Goal: Check status

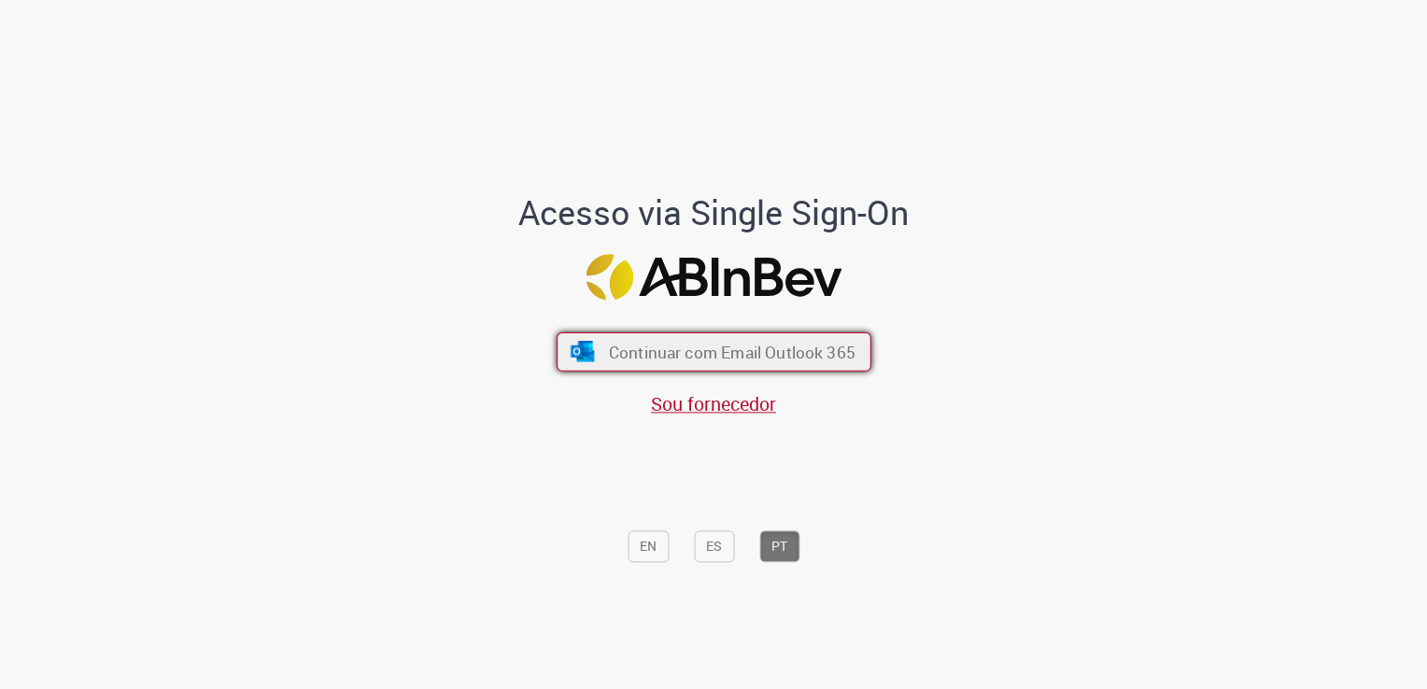
click at [812, 361] on span "Continuar com Email Outlook 365" at bounding box center [731, 352] width 247 height 21
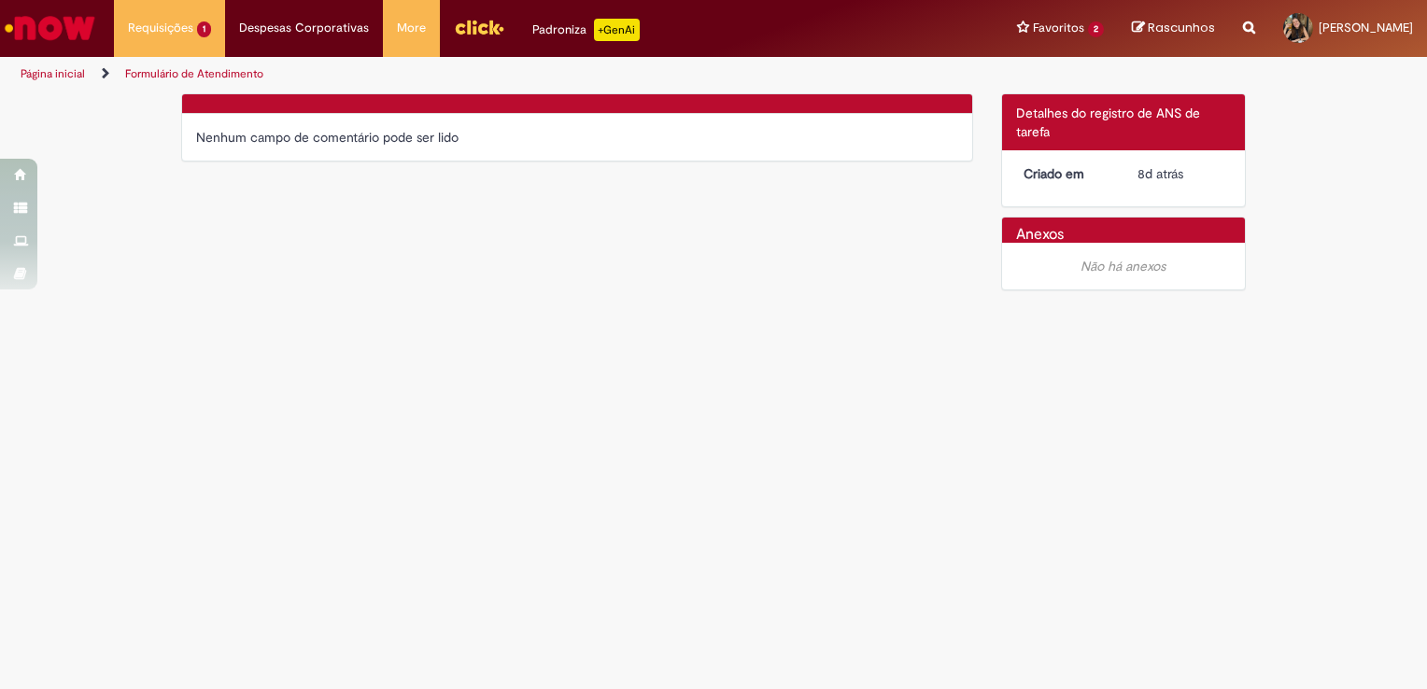
click at [796, 186] on div "Verificar Código de Barras Nenhum campo de comentário pode ser lido Detalhes do…" at bounding box center [713, 196] width 1093 height 207
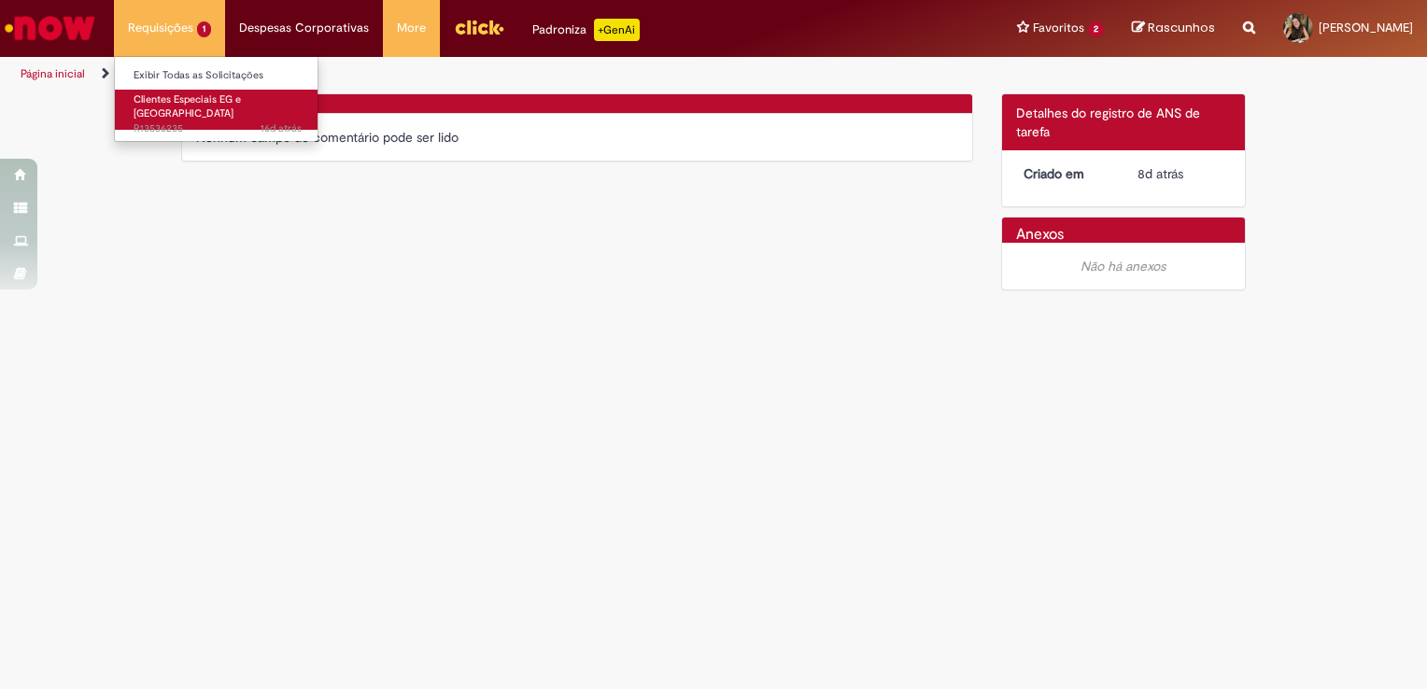
click at [173, 121] on span "16d atrás 16 dias atrás R13536235" at bounding box center [218, 128] width 168 height 15
